Goal: Download file/media

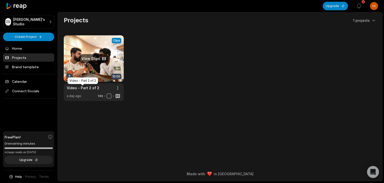
click at [86, 86] on link "Video - Part 2 of 2" at bounding box center [83, 87] width 33 height 5
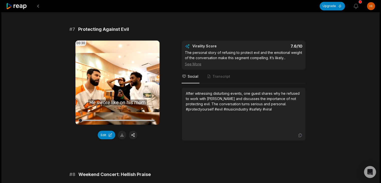
scroll to position [914, 0]
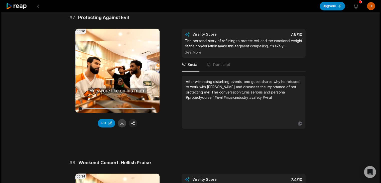
click at [121, 127] on button at bounding box center [122, 123] width 9 height 9
click at [149, 129] on div "00:30 Your browser does not support mp4 format. Edit" at bounding box center [117, 79] width 84 height 100
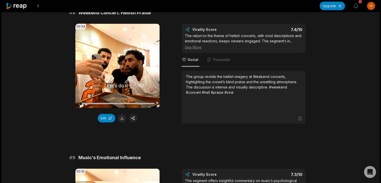
scroll to position [1063, 0]
click at [120, 122] on button at bounding box center [122, 118] width 9 height 9
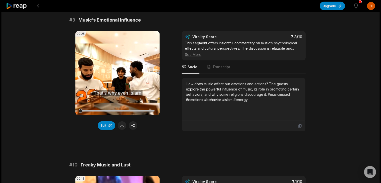
scroll to position [1202, 0]
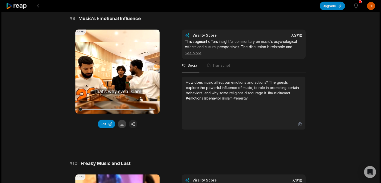
click at [120, 128] on button at bounding box center [122, 124] width 9 height 9
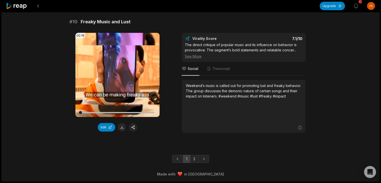
scroll to position [1357, 0]
click at [122, 131] on button at bounding box center [122, 127] width 9 height 9
click at [203, 159] on icon "Next page" at bounding box center [203, 158] width 5 height 5
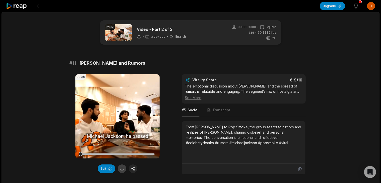
click at [122, 165] on button at bounding box center [122, 168] width 9 height 9
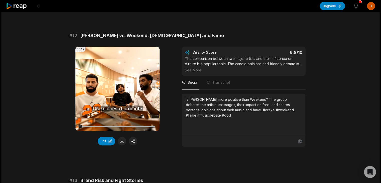
scroll to position [174, 0]
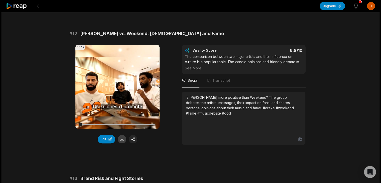
click at [120, 143] on button at bounding box center [122, 139] width 9 height 9
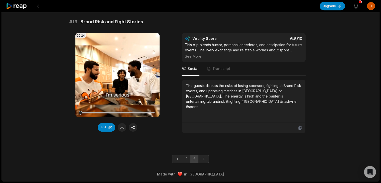
scroll to position [345, 0]
click at [122, 123] on button at bounding box center [122, 127] width 9 height 9
